Goal: Navigation & Orientation: Find specific page/section

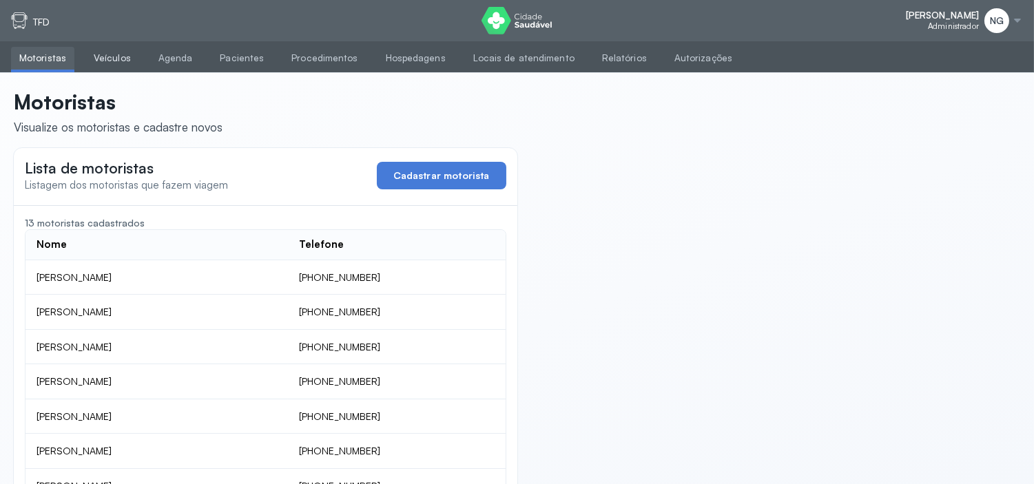
click at [109, 62] on link "Veículos" at bounding box center [112, 58] width 54 height 23
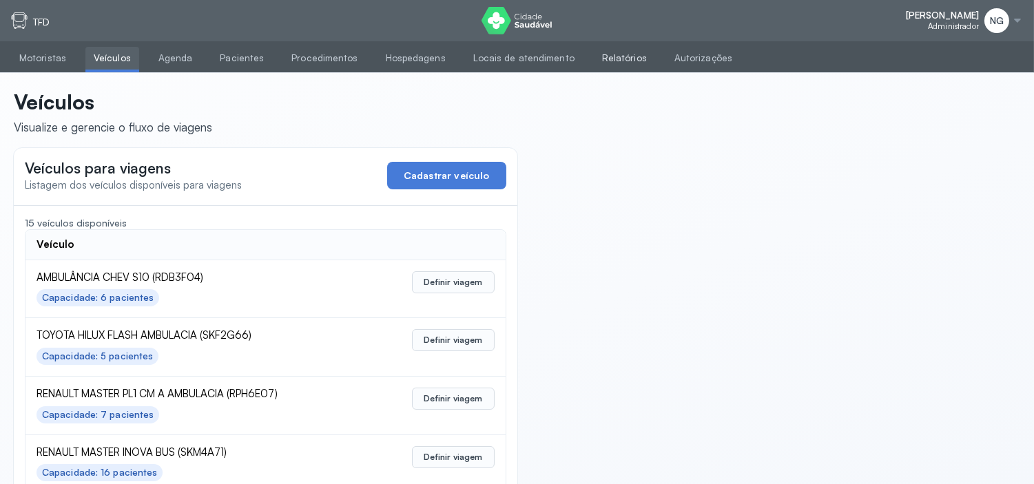
click at [607, 55] on link "Relatórios" at bounding box center [624, 58] width 61 height 23
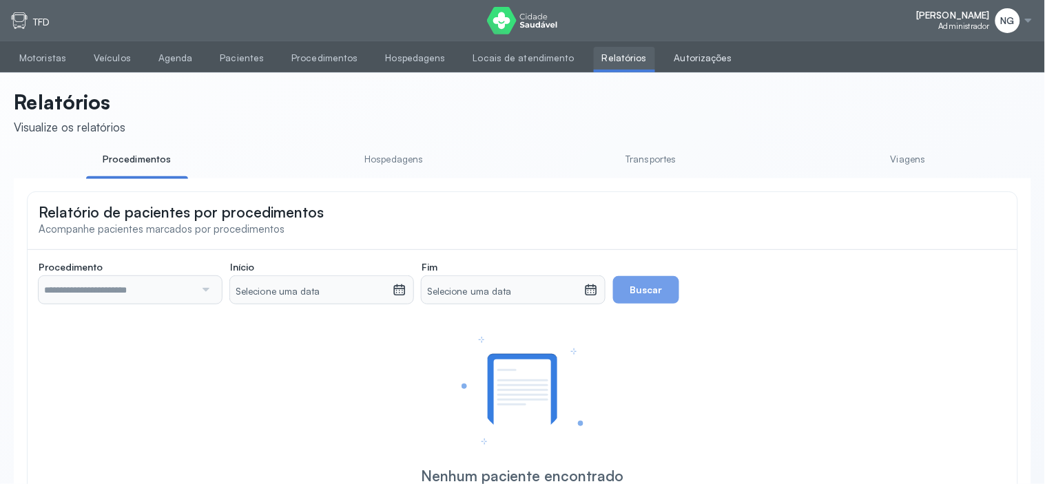
click at [668, 55] on link "Autorizações" at bounding box center [703, 58] width 74 height 23
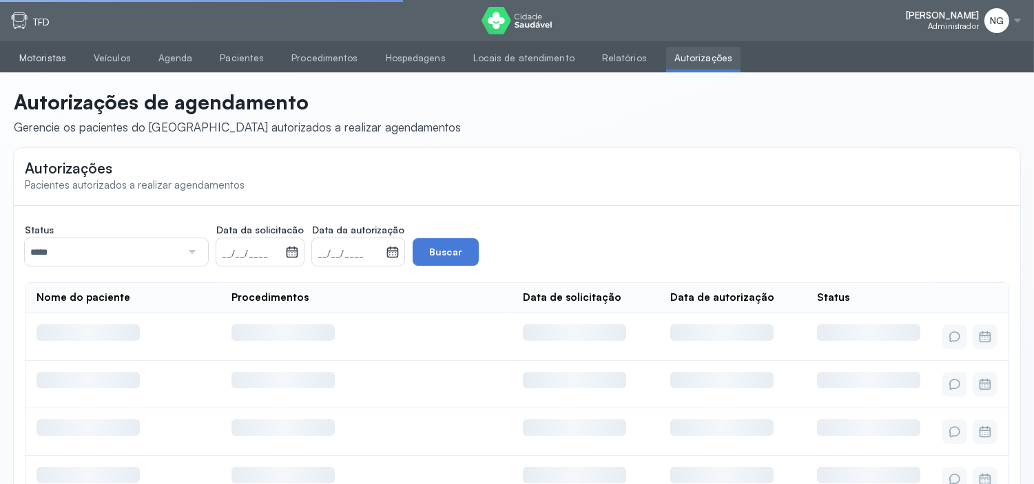
click at [70, 55] on link "Motoristas" at bounding box center [42, 58] width 63 height 23
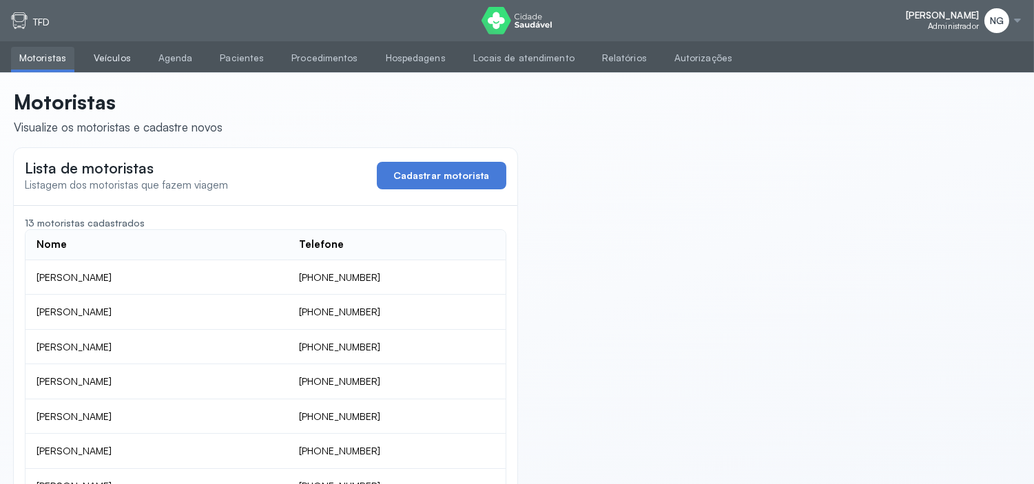
click at [110, 60] on link "Veículos" at bounding box center [112, 58] width 54 height 23
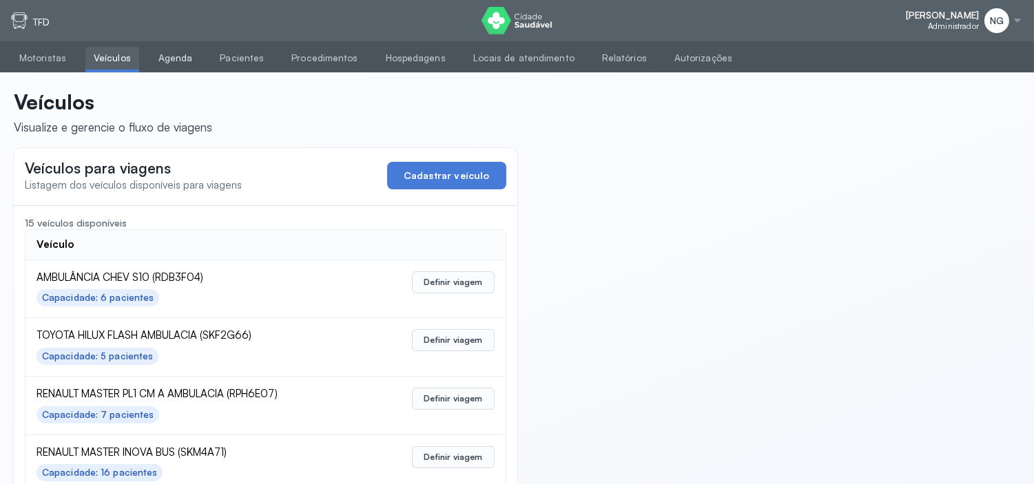
click at [169, 50] on link "Agenda" at bounding box center [175, 58] width 51 height 23
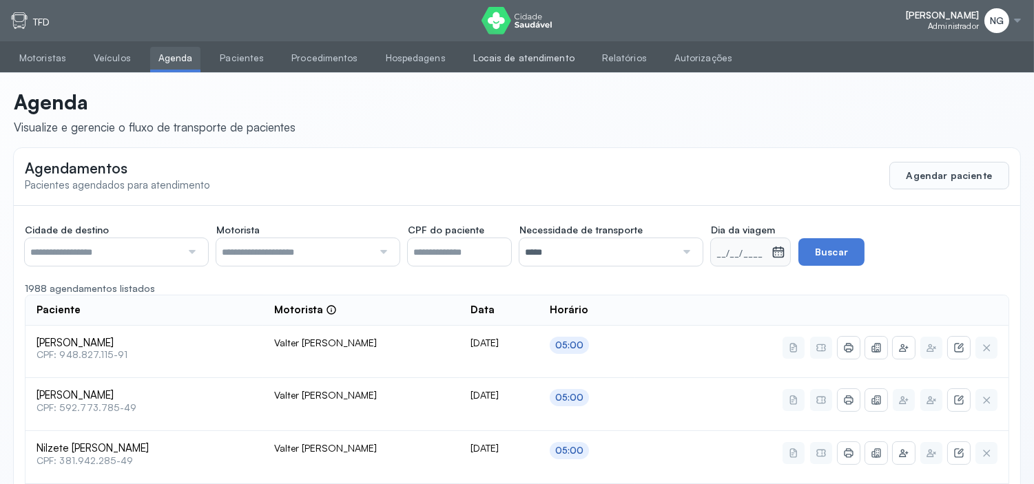
click at [503, 54] on link "Locais de atendimento" at bounding box center [524, 58] width 118 height 23
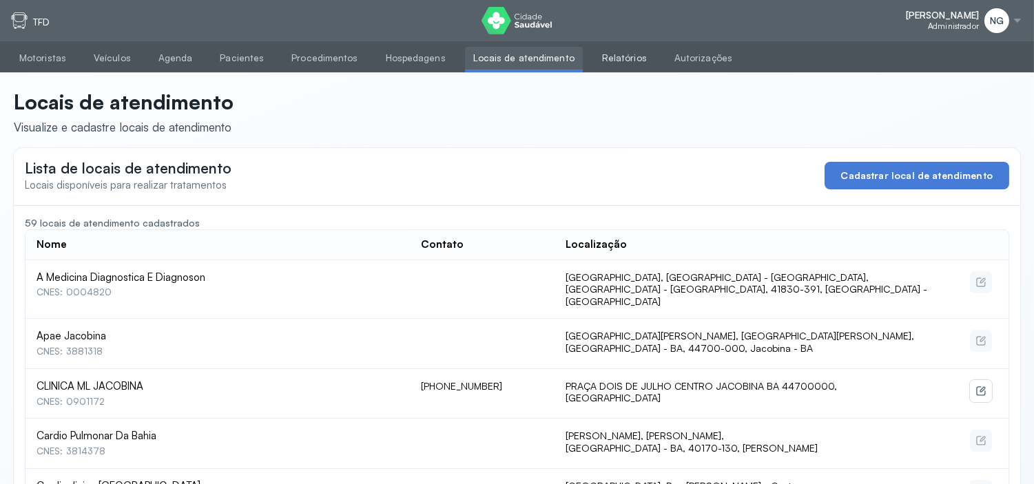
click at [602, 51] on link "Relatórios" at bounding box center [624, 58] width 61 height 23
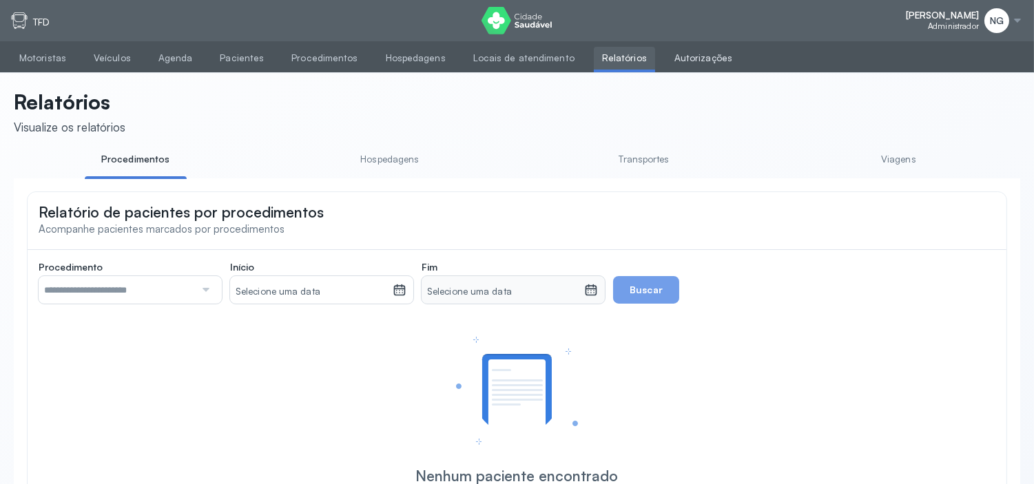
click at [683, 58] on link "Autorizações" at bounding box center [703, 58] width 74 height 23
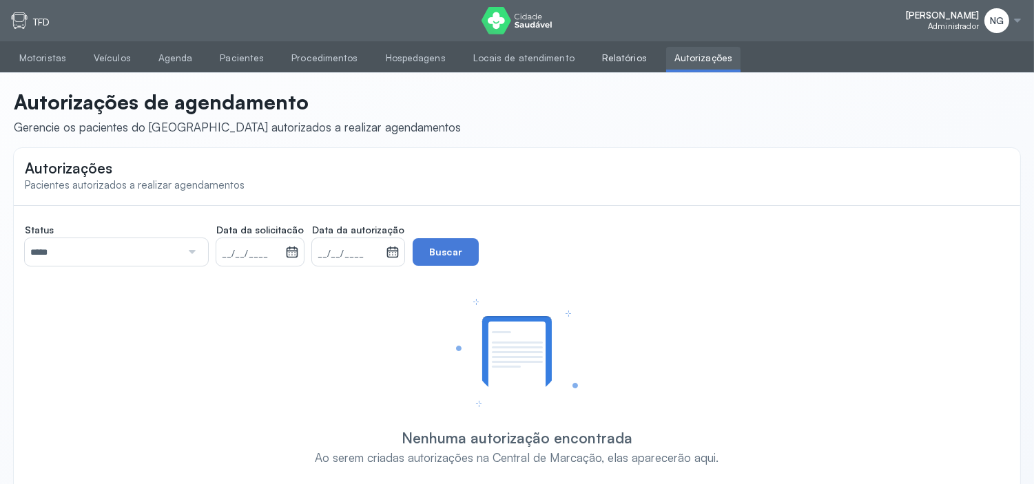
click at [600, 52] on link "Relatórios" at bounding box center [624, 58] width 61 height 23
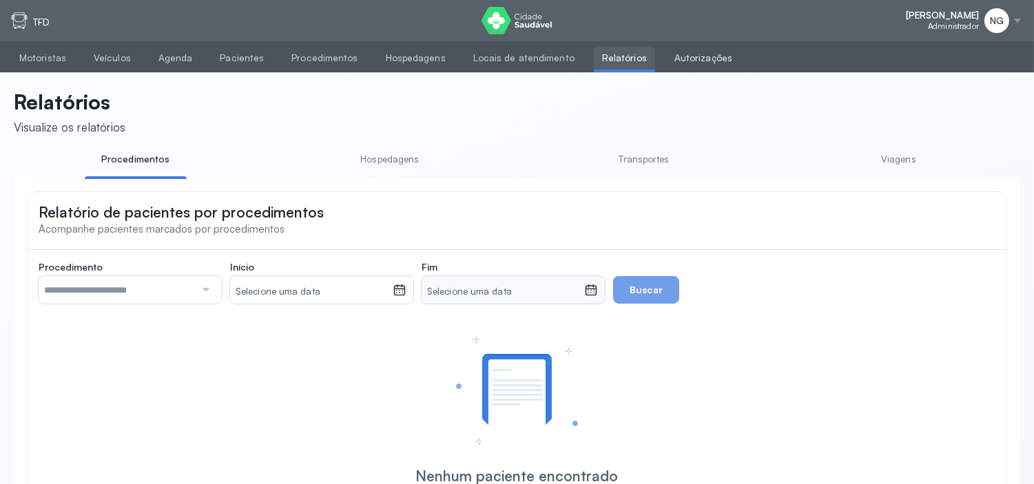
click at [666, 47] on link "Autorizações" at bounding box center [703, 58] width 74 height 23
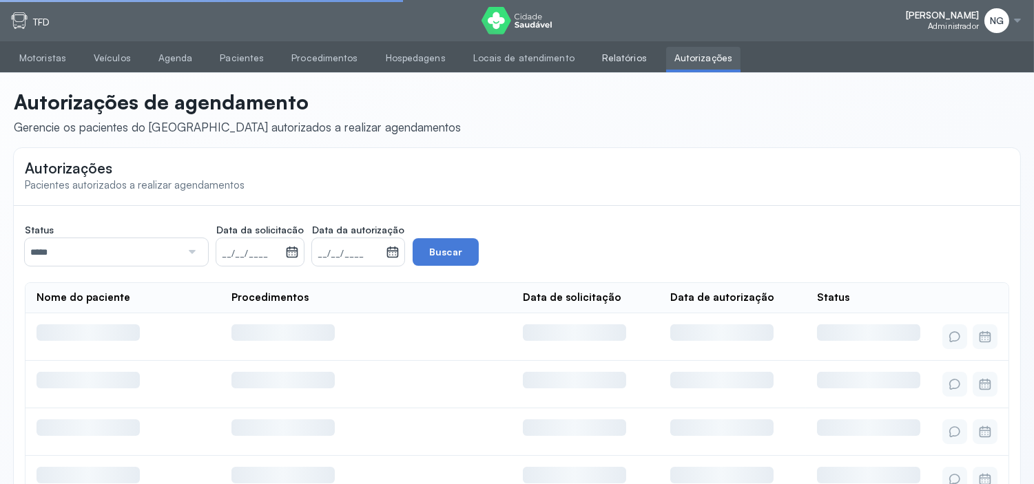
click at [594, 51] on link "Relatórios" at bounding box center [624, 58] width 61 height 23
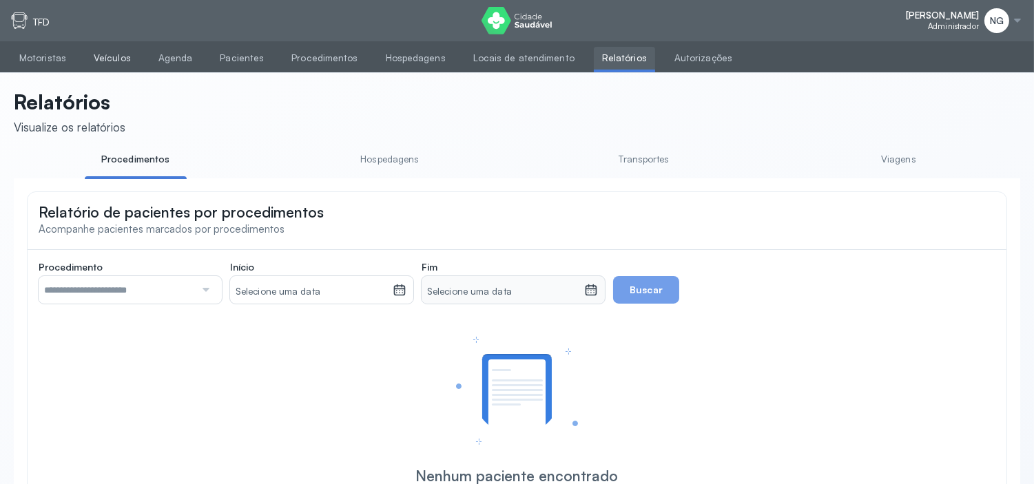
click at [115, 52] on link "Veículos" at bounding box center [112, 58] width 54 height 23
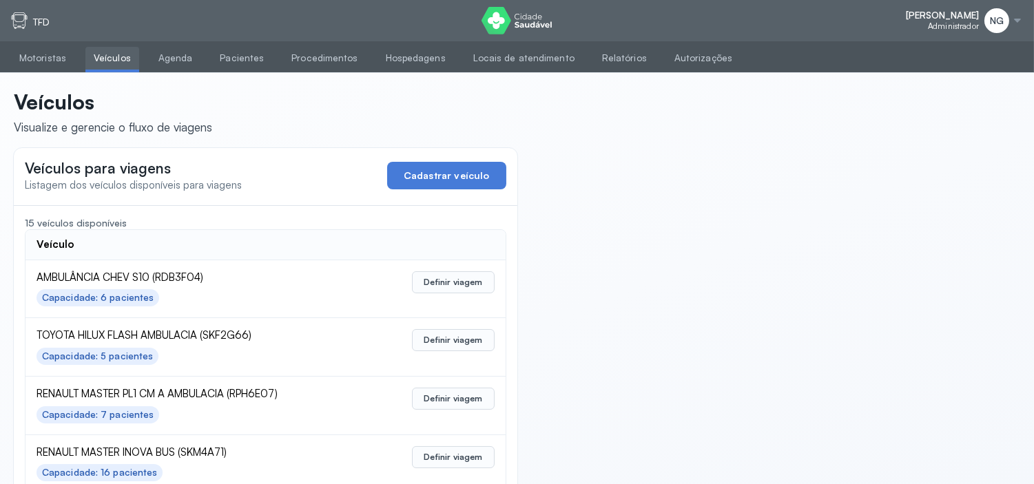
click at [46, 45] on ul "Motoristas Veículos Agenda Pacientes Procedimentos Hospedagens Locais de atendi…" at bounding box center [517, 57] width 1034 height 32
click at [50, 53] on link "Motoristas" at bounding box center [42, 58] width 63 height 23
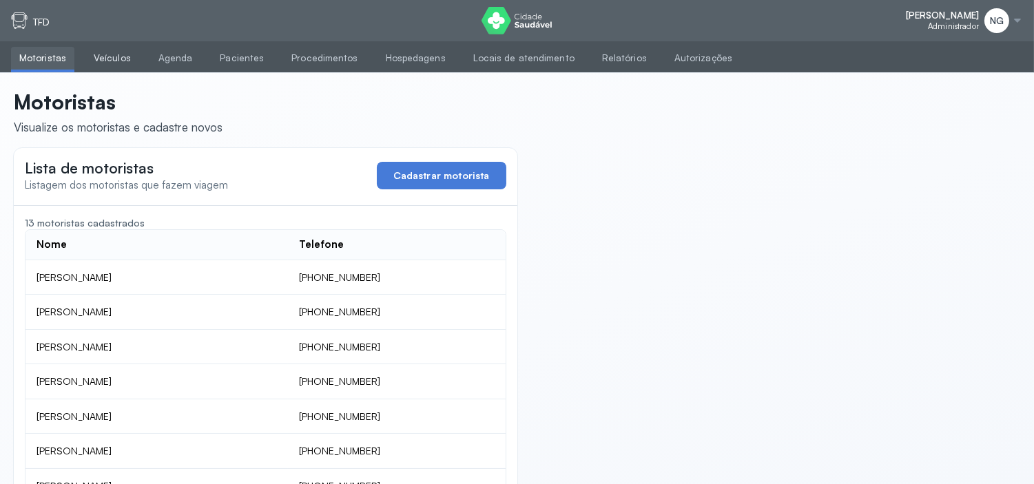
click at [106, 60] on link "Veículos" at bounding box center [112, 58] width 54 height 23
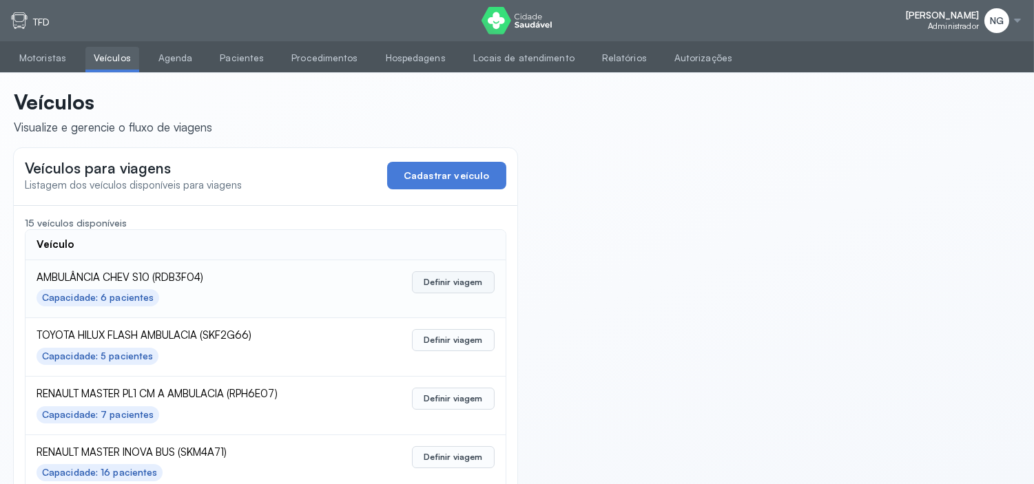
click at [446, 285] on button "Definir viagem" at bounding box center [453, 282] width 82 height 22
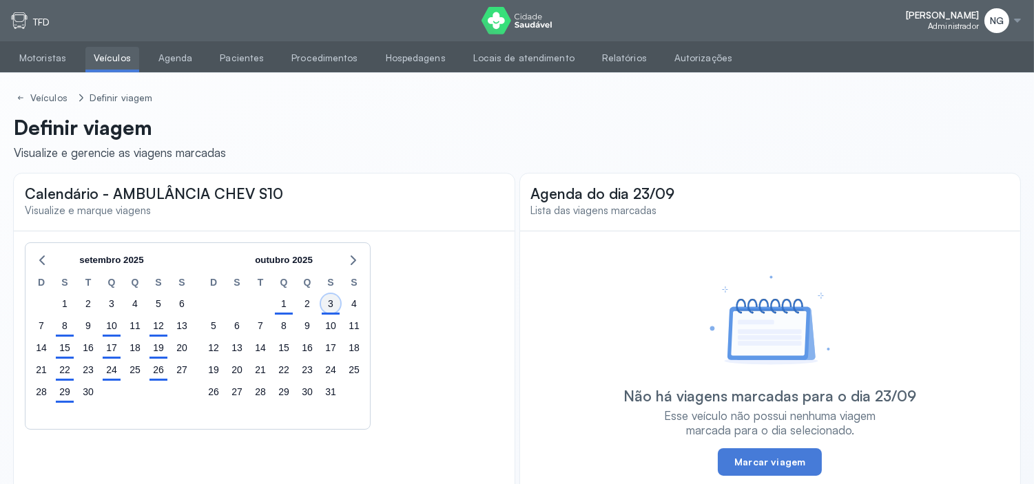
click at [332, 307] on div "3" at bounding box center [330, 303] width 19 height 19
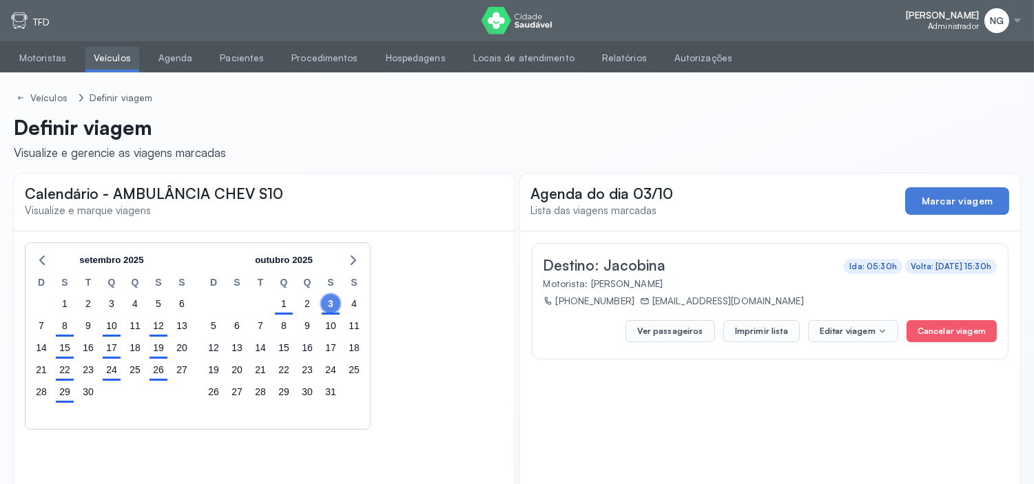
click at [331, 310] on div "3" at bounding box center [330, 303] width 19 height 19
click at [752, 334] on button "Imprimir lista" at bounding box center [761, 331] width 76 height 22
click at [23, 95] on icon at bounding box center [21, 97] width 8 height 11
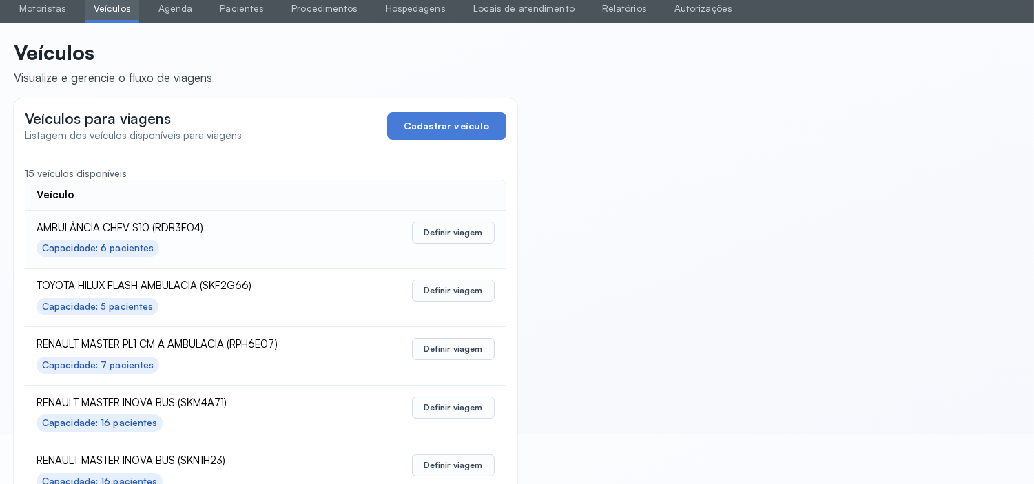
scroll to position [76, 0]
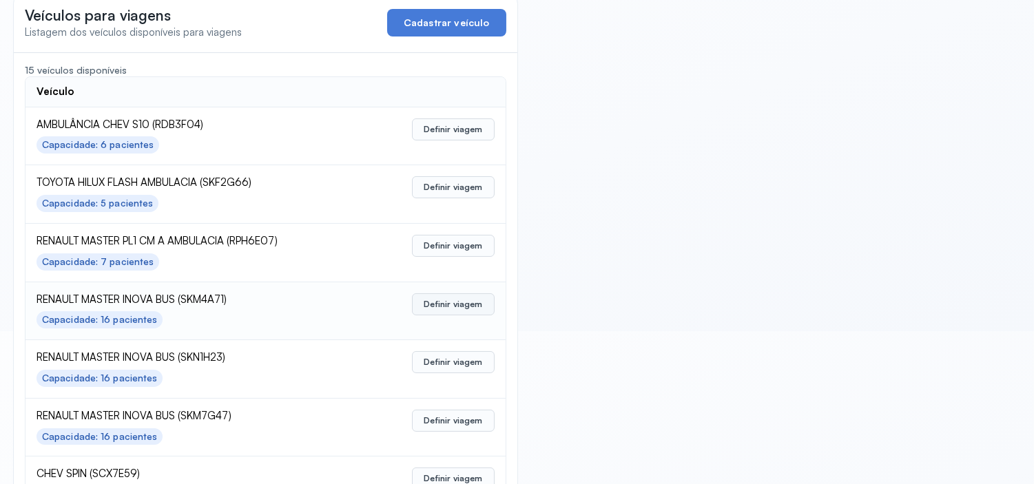
click at [449, 311] on button "Definir viagem" at bounding box center [453, 305] width 82 height 22
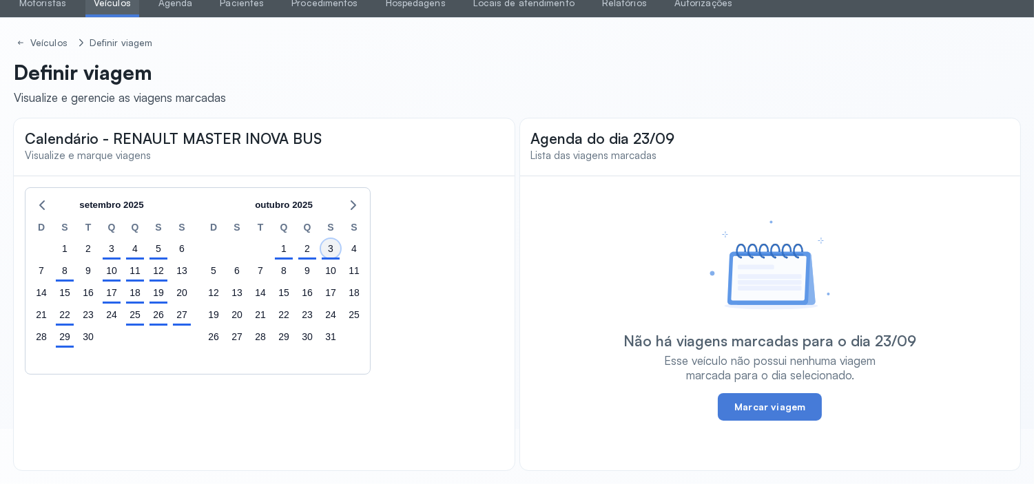
click at [328, 256] on div "3" at bounding box center [330, 248] width 19 height 19
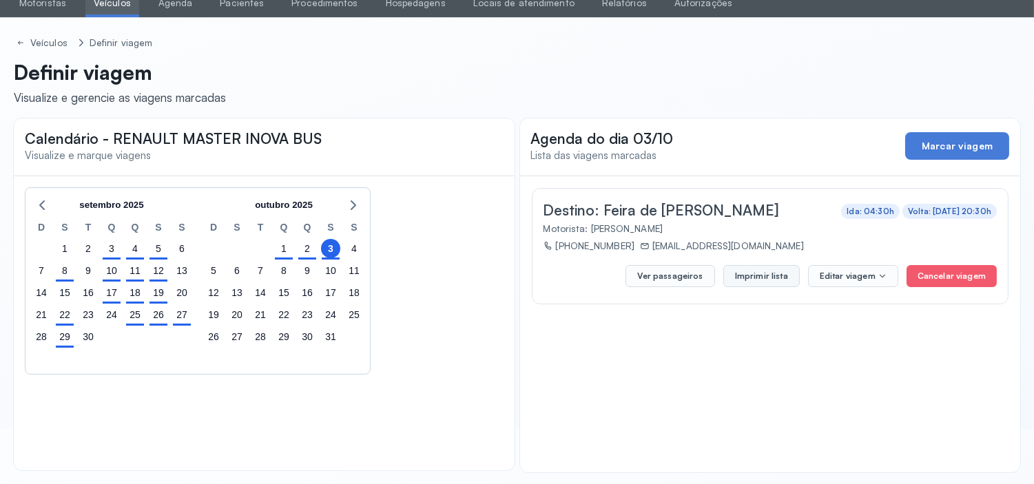
click at [781, 281] on button "Imprimir lista" at bounding box center [761, 276] width 76 height 22
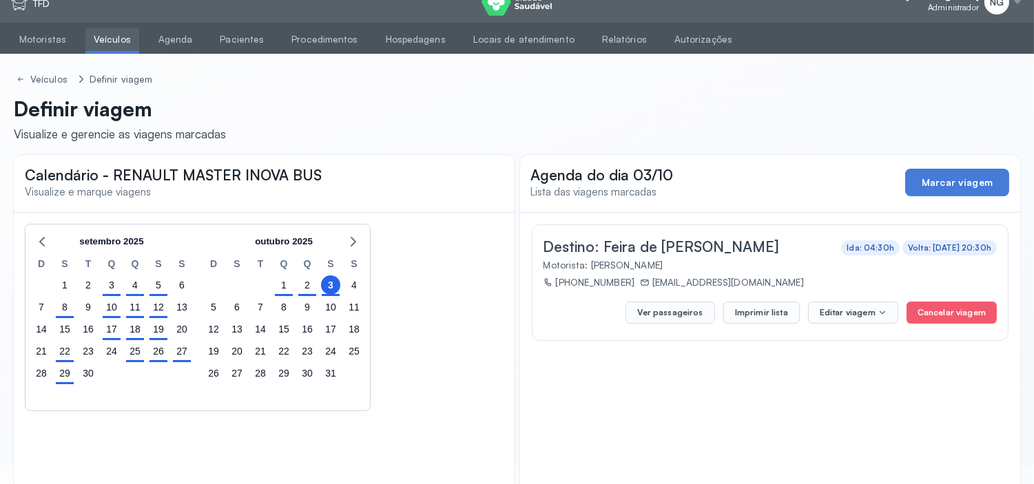
scroll to position [0, 0]
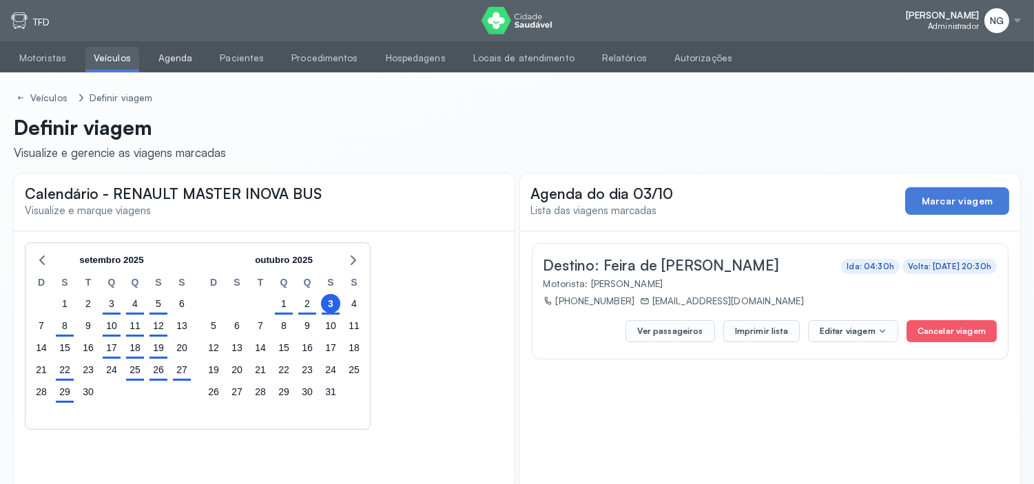
click at [169, 55] on link "Agenda" at bounding box center [175, 58] width 51 height 23
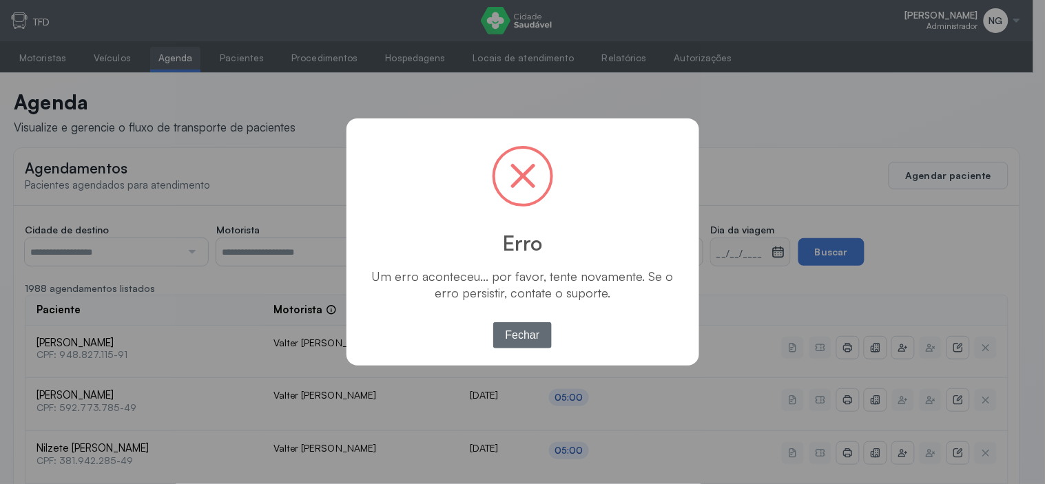
click at [514, 340] on button "Fechar" at bounding box center [522, 335] width 59 height 26
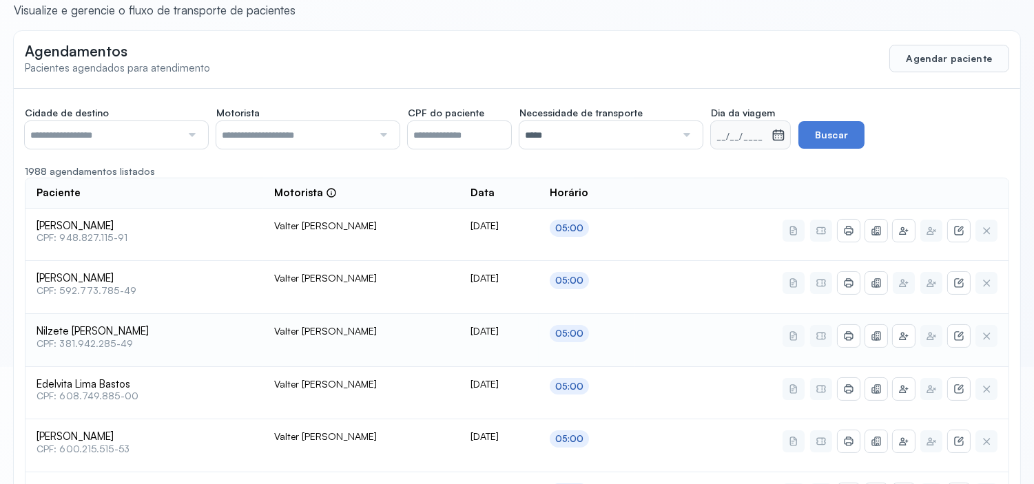
scroll to position [76, 0]
